Goal: Find specific page/section: Find specific page/section

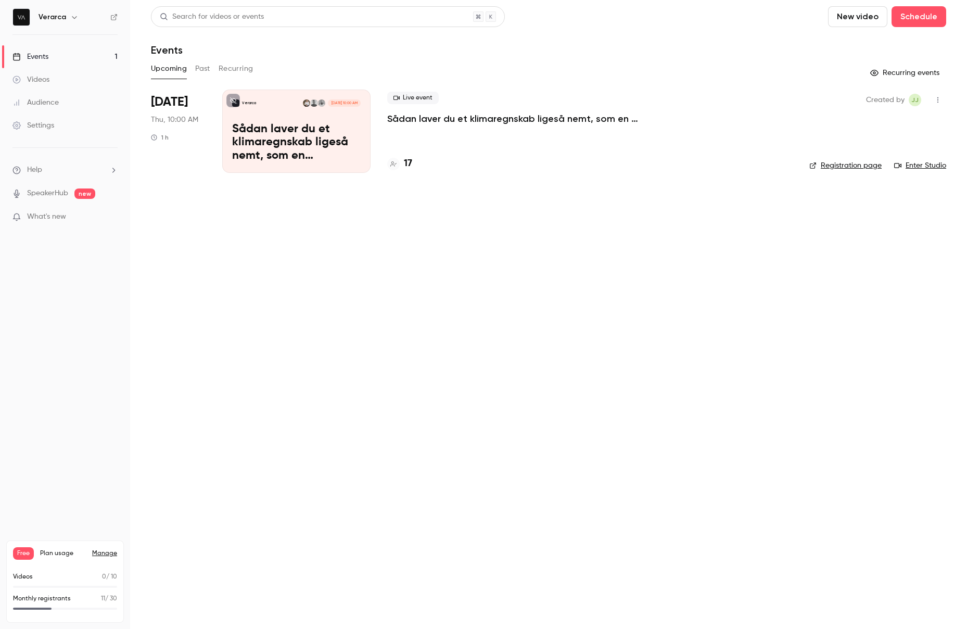
click at [258, 131] on p "Sådan laver du et klimaregnskab ligeså nemt, som en resultatopgørelse" at bounding box center [296, 143] width 129 height 40
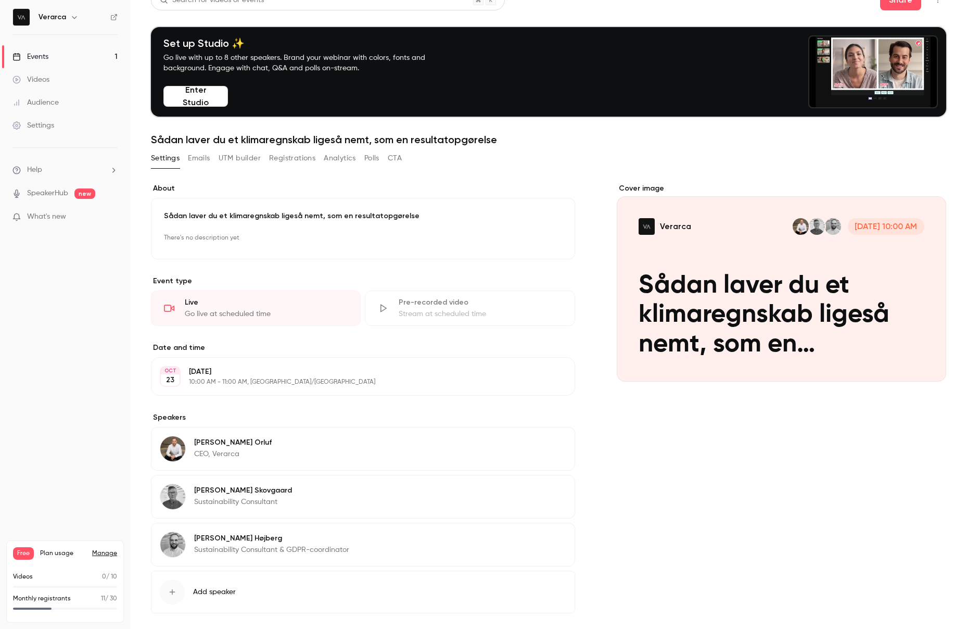
scroll to position [6, 0]
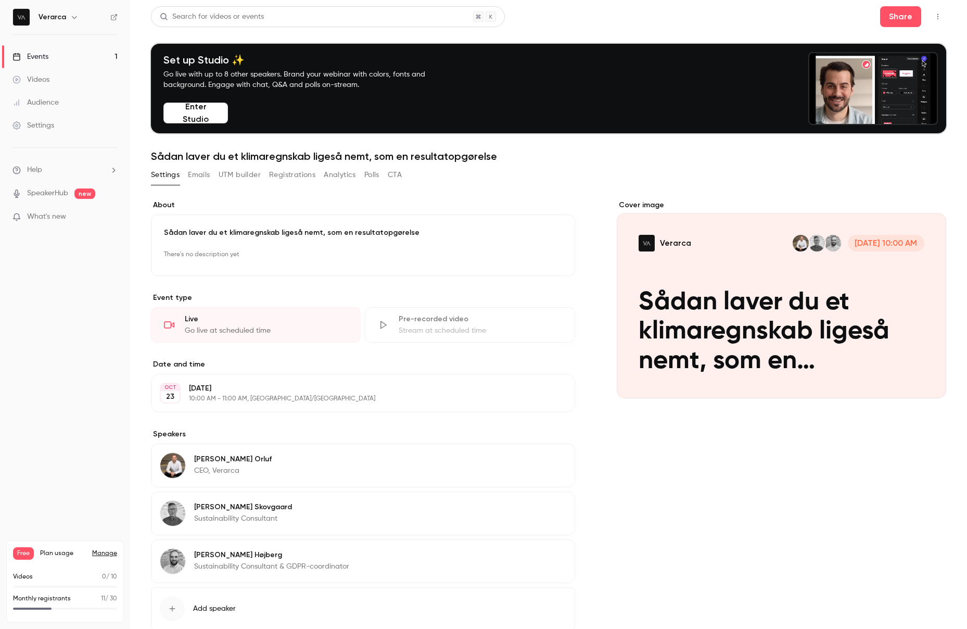
click at [97, 61] on link "Events 1" at bounding box center [65, 56] width 130 height 23
